Goal: Task Accomplishment & Management: Use online tool/utility

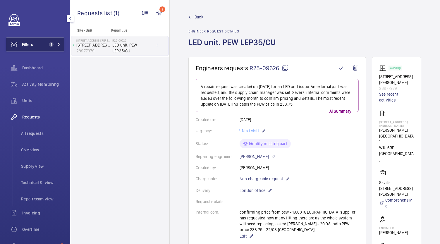
scroll to position [263, 0]
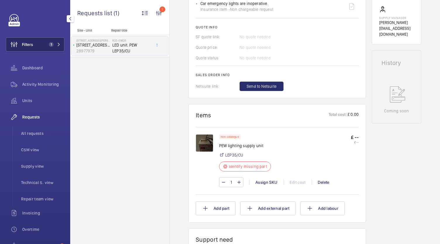
click at [32, 43] on span "Filters" at bounding box center [27, 45] width 11 height 6
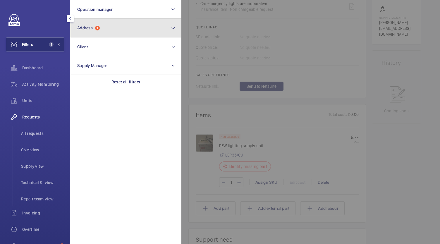
click at [105, 32] on button "Address 1" at bounding box center [125, 28] width 111 height 19
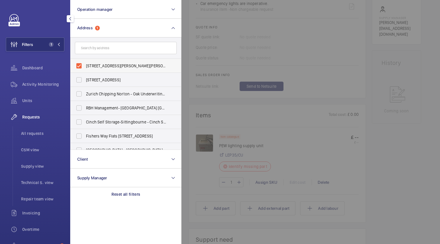
click at [82, 62] on label "[STREET_ADDRESS][PERSON_NAME][PERSON_NAME]" at bounding box center [121, 66] width 102 height 14
click at [82, 62] on input "[STREET_ADDRESS][PERSON_NAME][PERSON_NAME]" at bounding box center [79, 66] width 12 height 12
checkbox input "false"
paste input "E6 5NT"
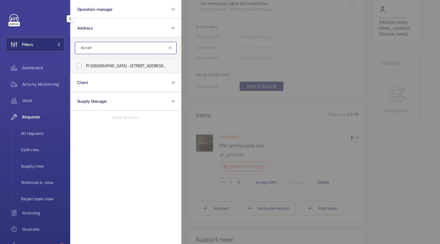
type input "E6 5NT"
click at [107, 71] on label "PI [GEOGRAPHIC_DATA] - [STREET_ADDRESS]" at bounding box center [121, 66] width 102 height 14
click at [85, 71] on input "PI [GEOGRAPHIC_DATA] - [STREET_ADDRESS]" at bounding box center [79, 66] width 12 height 12
checkbox input "true"
click at [48, 86] on span "Activity Monitoring" at bounding box center [43, 84] width 42 height 6
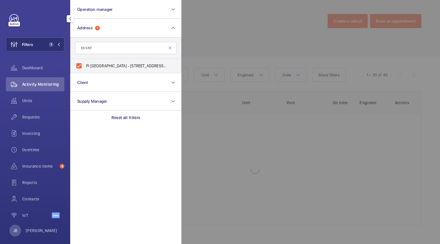
click at [207, 44] on div at bounding box center [401, 122] width 440 height 244
